Goal: Task Accomplishment & Management: Use online tool/utility

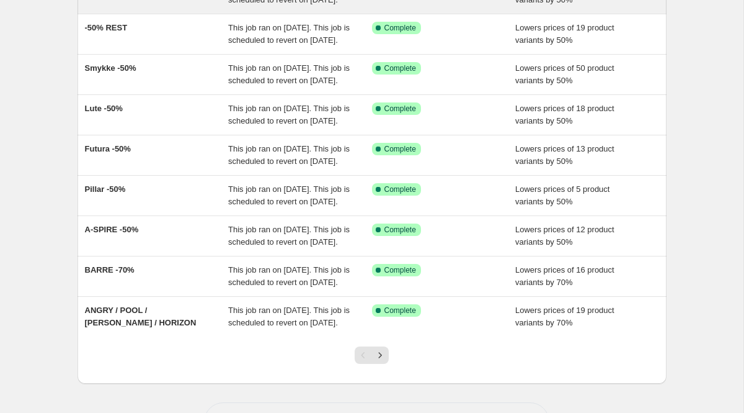
scroll to position [181, 0]
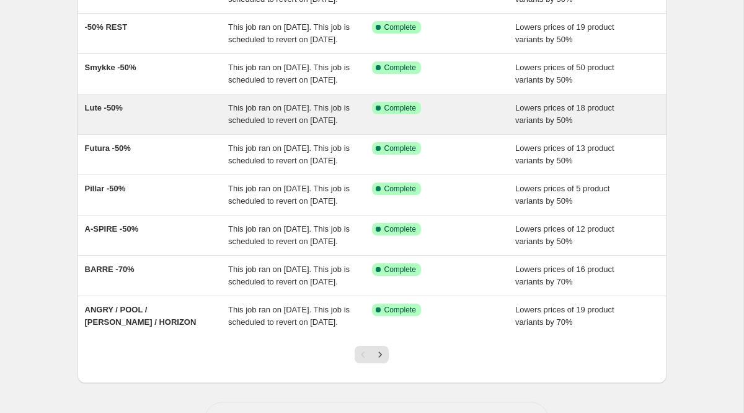
click at [109, 112] on span "Lute -50%" at bounding box center [104, 107] width 38 height 9
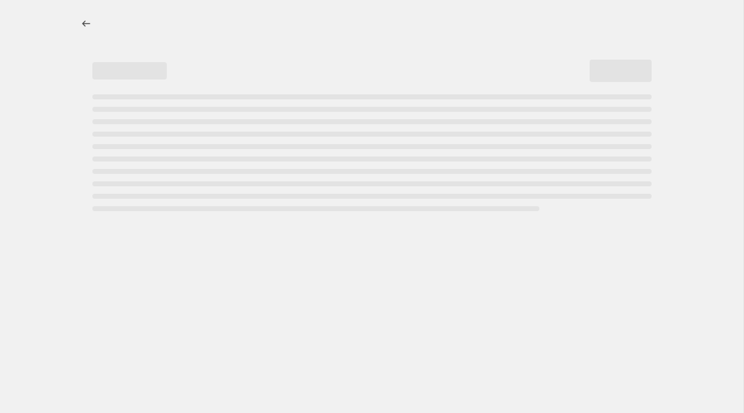
select select "percentage"
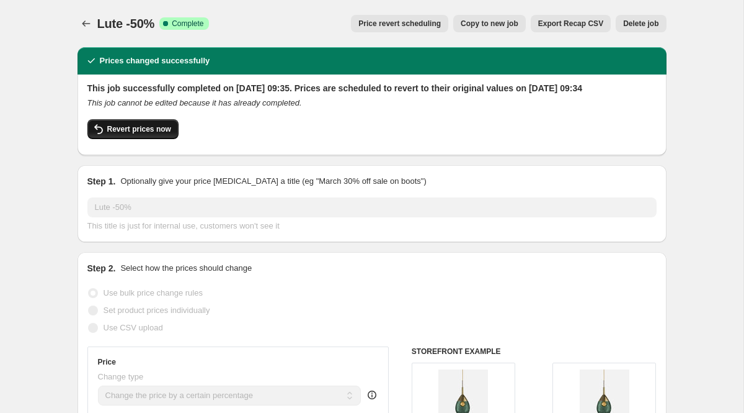
click at [149, 134] on span "Revert prices now" at bounding box center [139, 129] width 64 height 10
checkbox input "false"
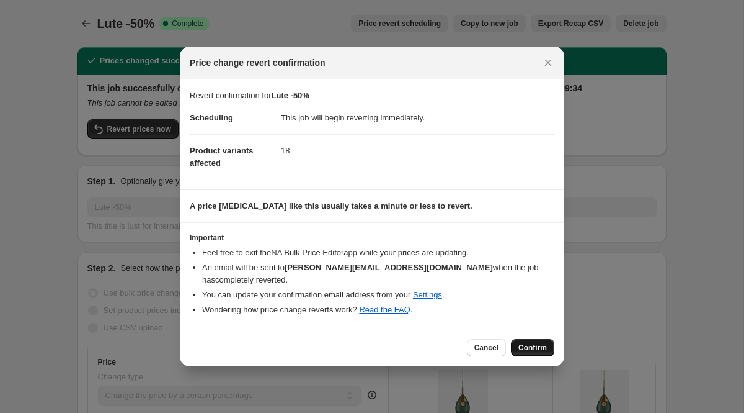
click at [546, 347] on button "Confirm" at bounding box center [532, 347] width 43 height 17
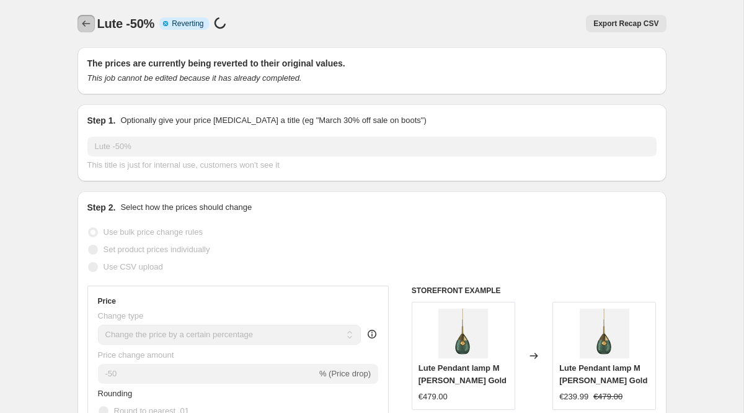
click at [89, 22] on icon "Price change jobs" at bounding box center [86, 23] width 12 height 12
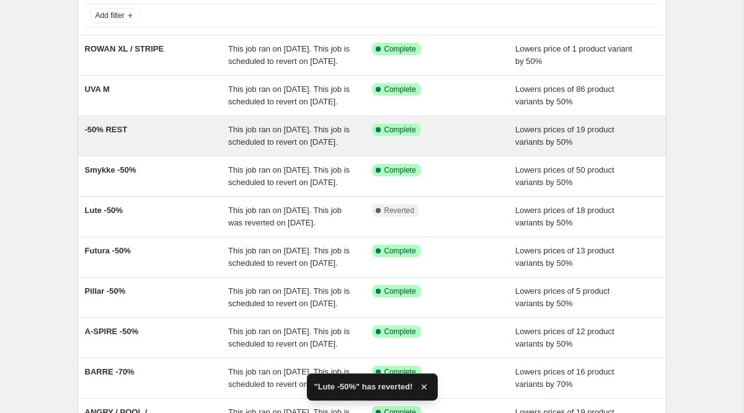
scroll to position [91, 0]
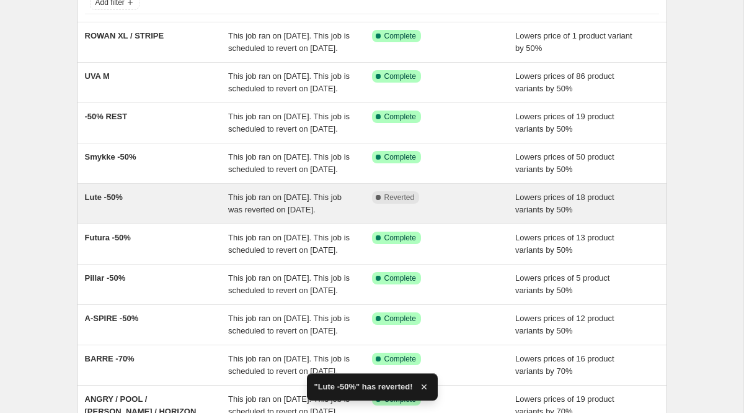
click at [107, 202] on span "Lute -50%" at bounding box center [104, 196] width 38 height 9
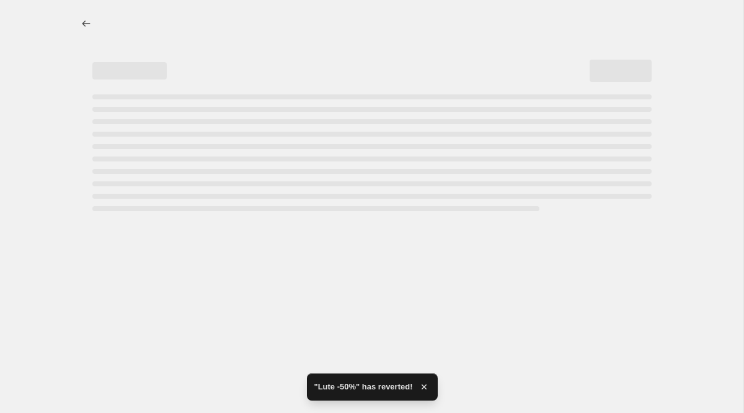
select select "percentage"
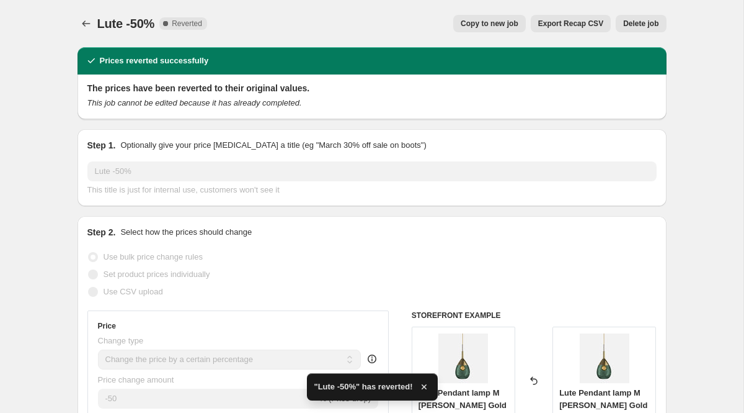
click at [471, 20] on span "Copy to new job" at bounding box center [490, 24] width 58 height 10
select select "percentage"
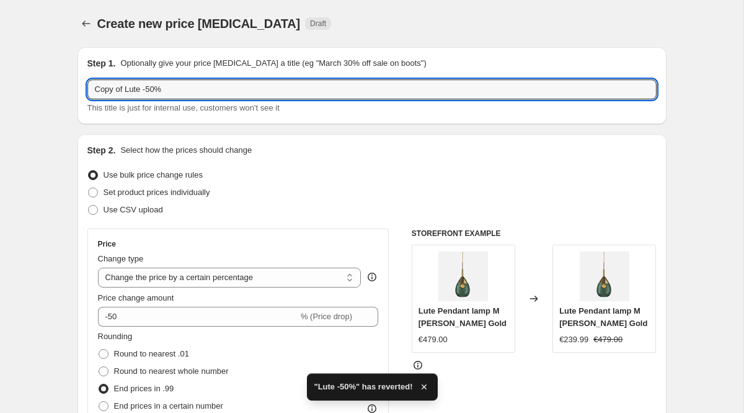
drag, startPoint x: 125, startPoint y: 90, endPoint x: 52, endPoint y: 88, distance: 72.6
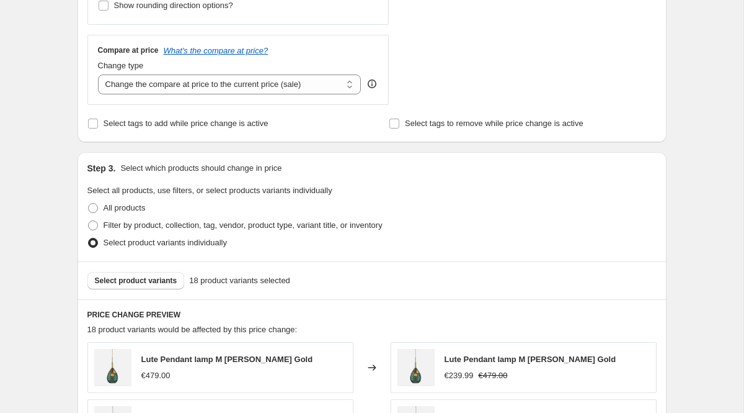
scroll to position [429, 0]
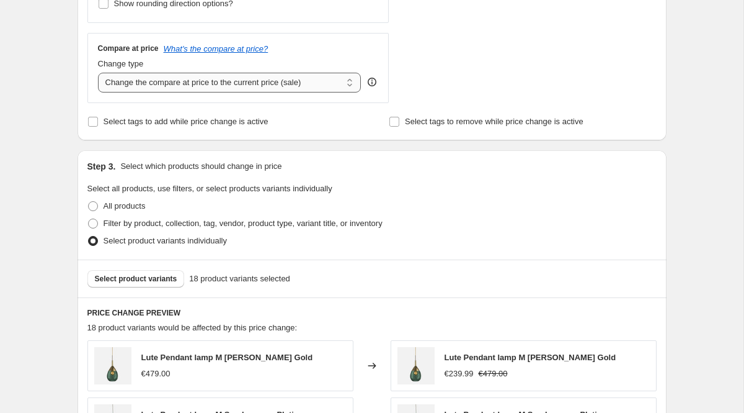
type input "Lute -50%"
click at [349, 82] on select "Change the compare at price to the current price (sale) Change the compare at p…" at bounding box center [230, 83] width 264 height 20
click at [128, 121] on span "Select tags to add while price change is active" at bounding box center [186, 121] width 165 height 9
click at [98, 121] on input "Select tags to add while price change is active" at bounding box center [93, 122] width 10 height 10
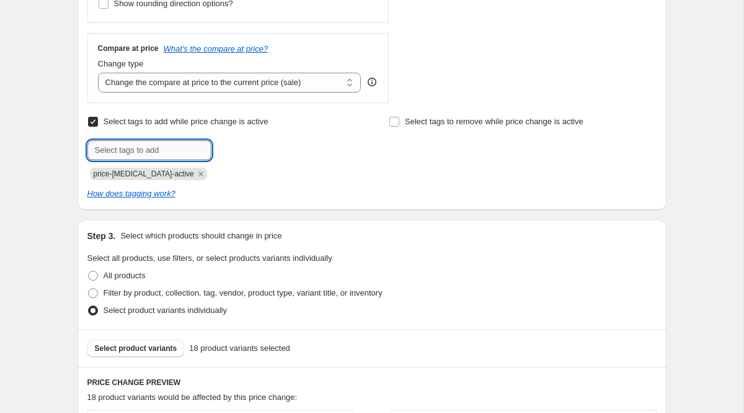
click at [138, 151] on input "text" at bounding box center [149, 150] width 124 height 20
click at [95, 122] on input "Select tags to add while price change is active" at bounding box center [93, 122] width 10 height 10
checkbox input "false"
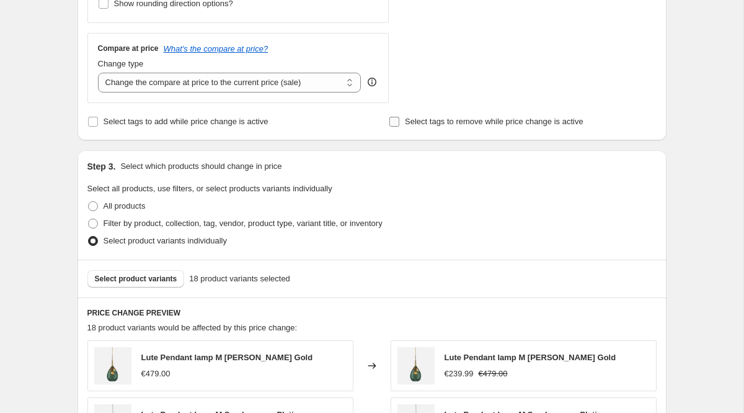
click at [391, 120] on input "Select tags to remove while price change is active" at bounding box center [395, 122] width 10 height 10
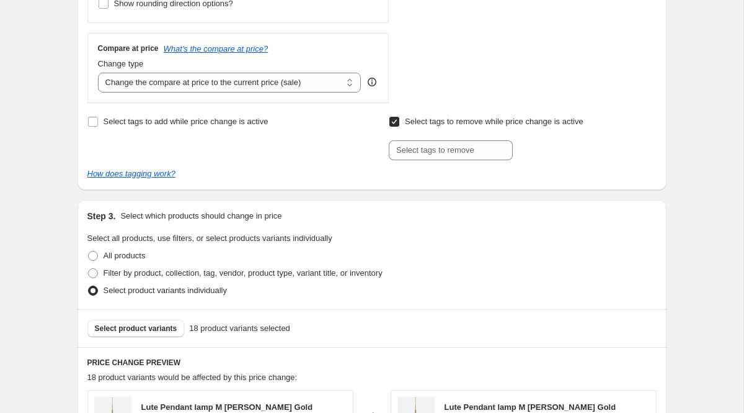
click at [391, 120] on input "Select tags to remove while price change is active" at bounding box center [395, 122] width 10 height 10
checkbox input "false"
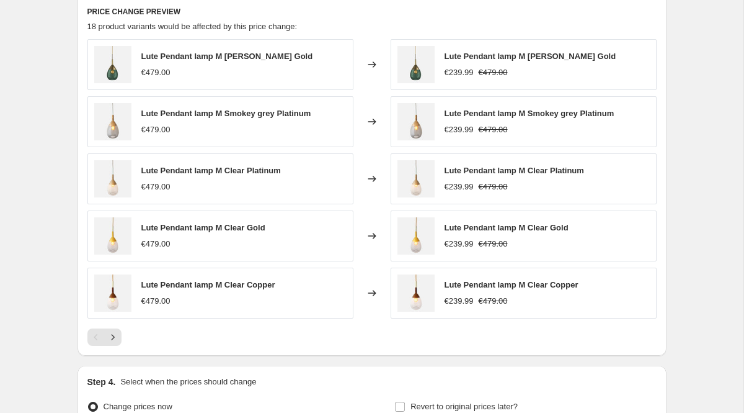
scroll to position [865, 0]
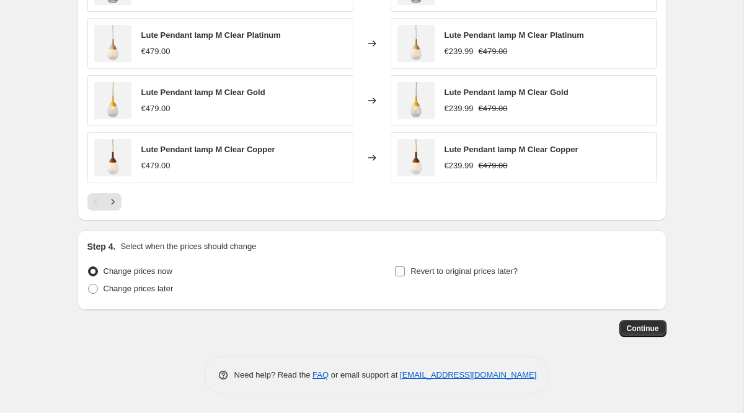
click at [487, 265] on span "Revert to original prices later?" at bounding box center [464, 271] width 107 height 12
click at [405, 266] on input "Revert to original prices later?" at bounding box center [400, 271] width 10 height 10
checkbox input "true"
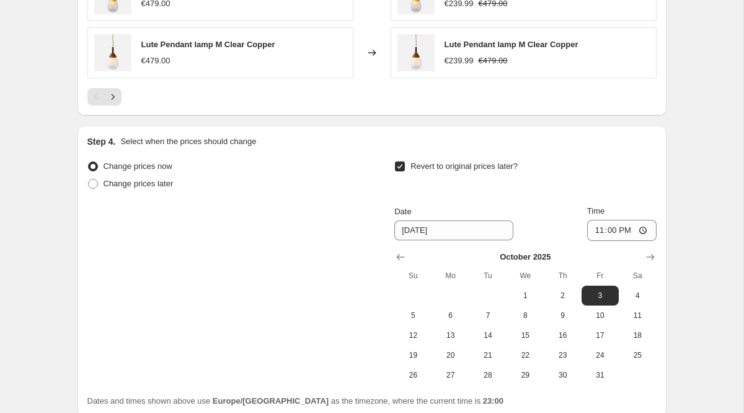
scroll to position [994, 0]
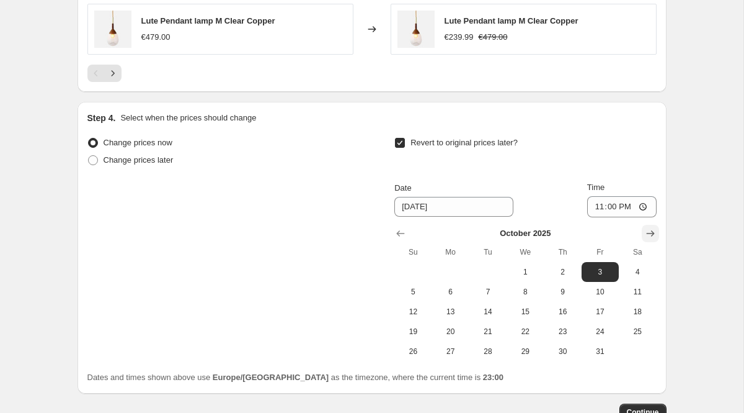
click at [648, 233] on icon "Show next month, November 2025" at bounding box center [650, 233] width 8 height 6
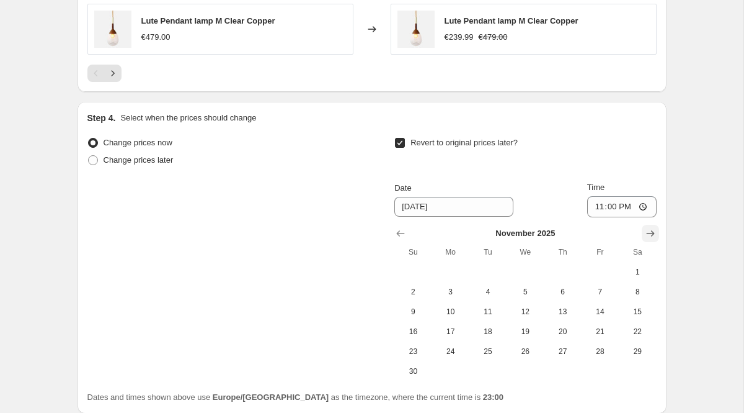
click at [648, 233] on icon "Show next month, December 2025" at bounding box center [650, 233] width 8 height 6
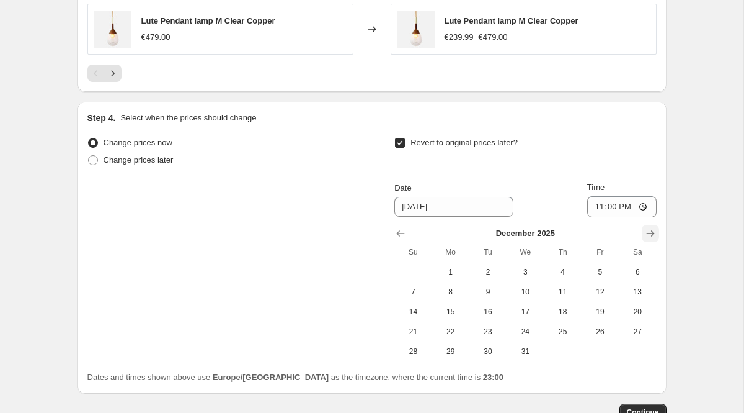
click at [648, 233] on icon "Show next month, January 2026" at bounding box center [650, 233] width 8 height 6
click at [564, 270] on span "1" at bounding box center [562, 272] width 27 height 10
type input "1/1/2026"
click at [634, 406] on button "Continue" at bounding box center [643, 411] width 47 height 17
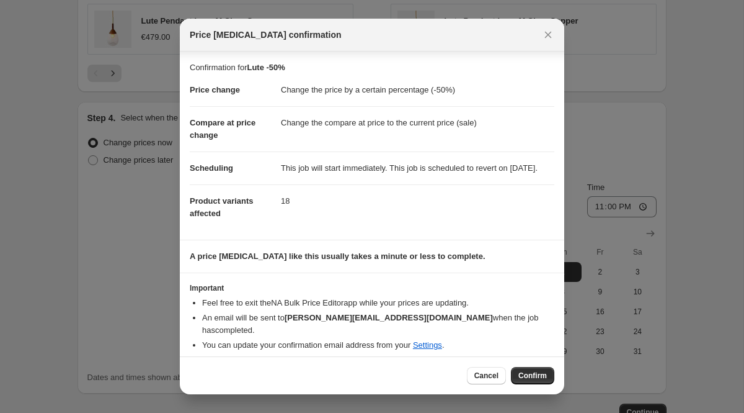
scroll to position [7, 0]
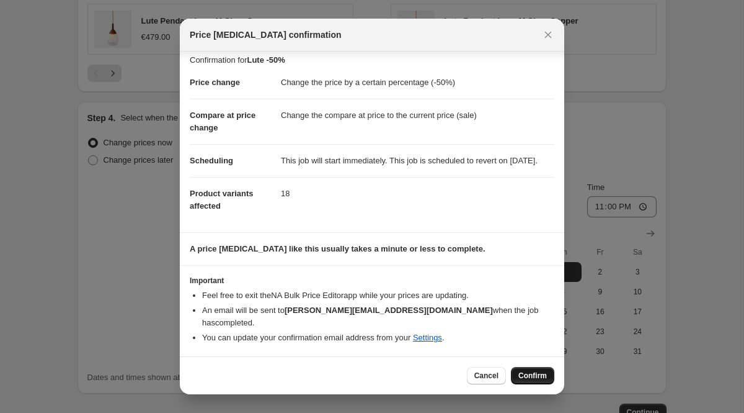
click at [529, 373] on span "Confirm" at bounding box center [533, 375] width 29 height 10
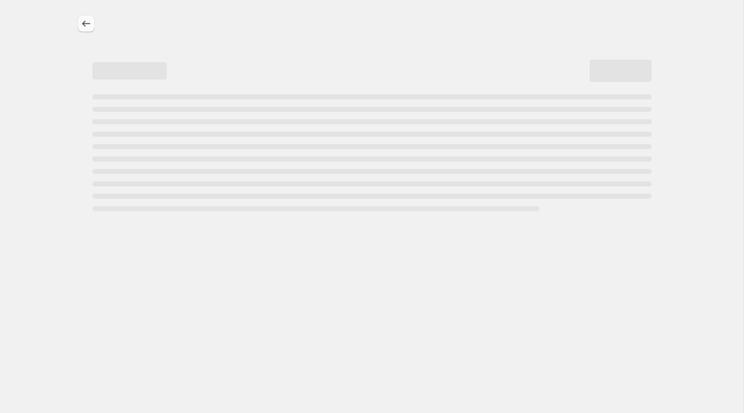
select select "percentage"
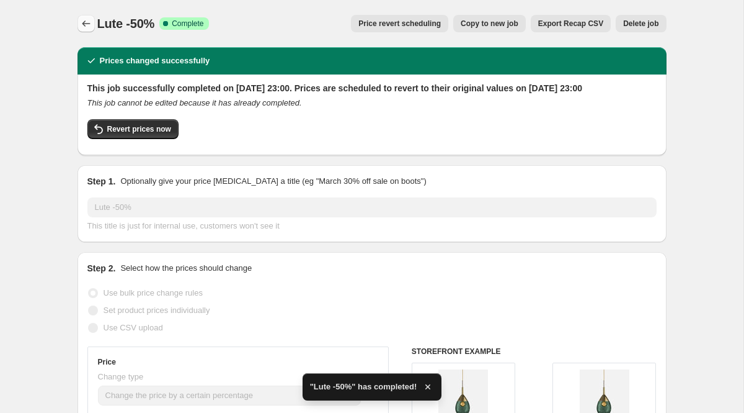
click at [83, 24] on icon "Price change jobs" at bounding box center [86, 23] width 8 height 6
